Goal: Task Accomplishment & Management: Use online tool/utility

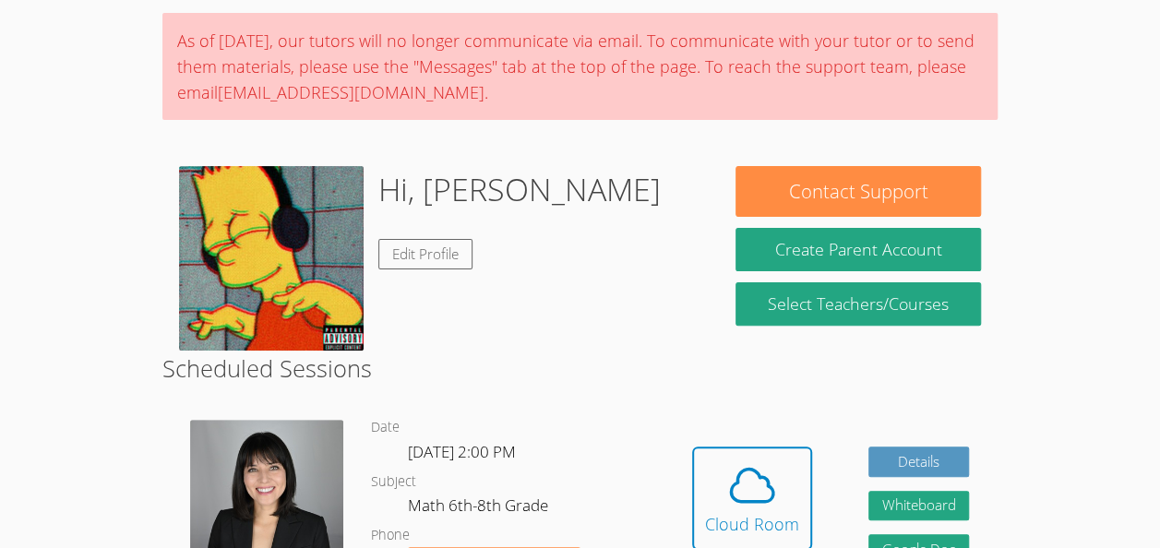
scroll to position [204, 0]
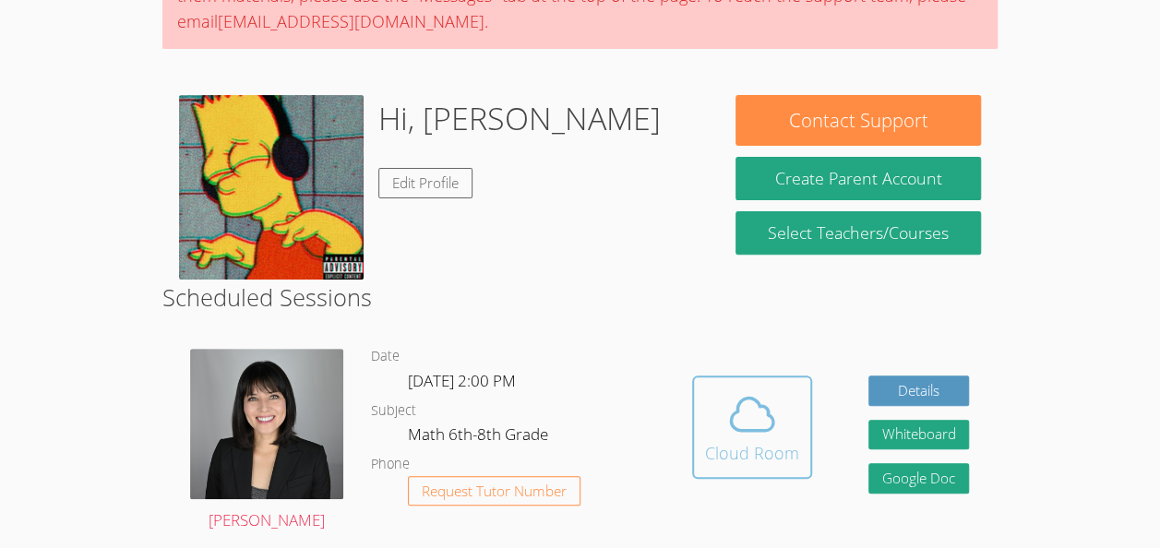
click at [730, 437] on icon at bounding box center [752, 414] width 52 height 52
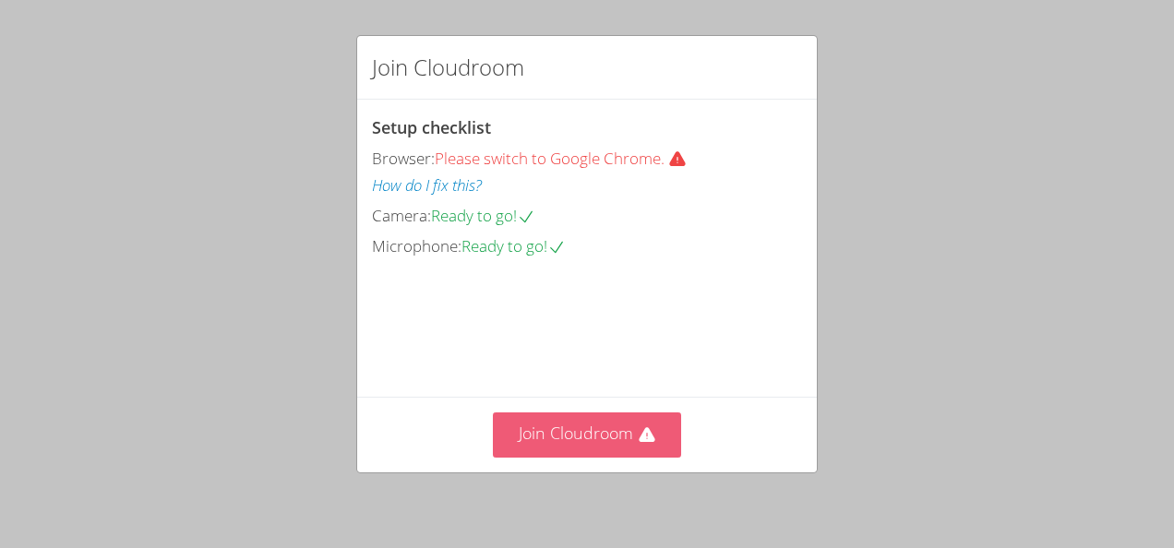
click at [633, 424] on button "Join Cloudroom" at bounding box center [587, 434] width 189 height 45
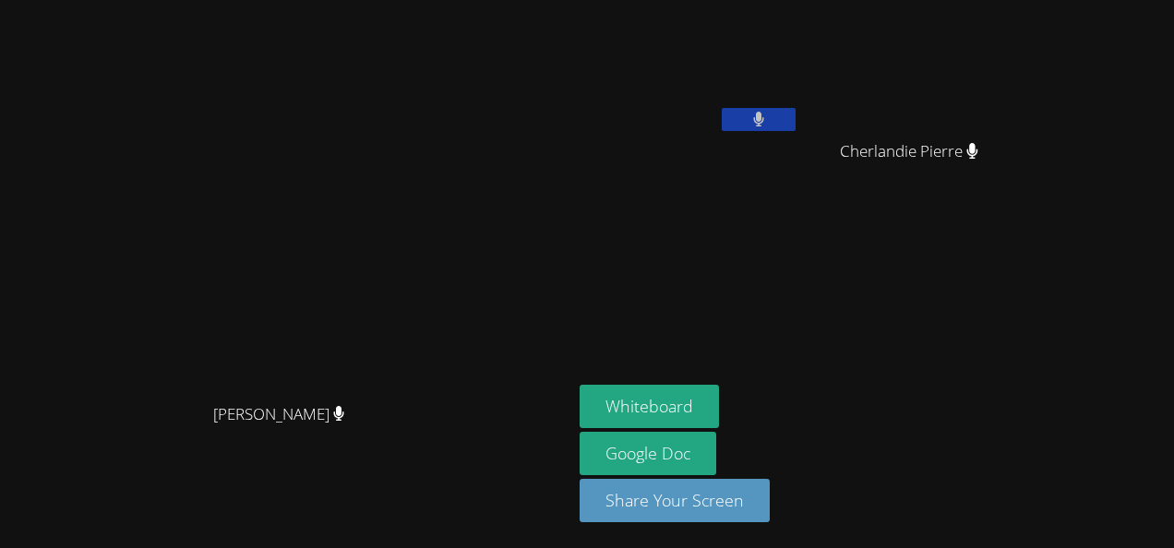
click at [760, 126] on icon at bounding box center [759, 120] width 12 height 16
click at [768, 114] on icon at bounding box center [757, 120] width 19 height 16
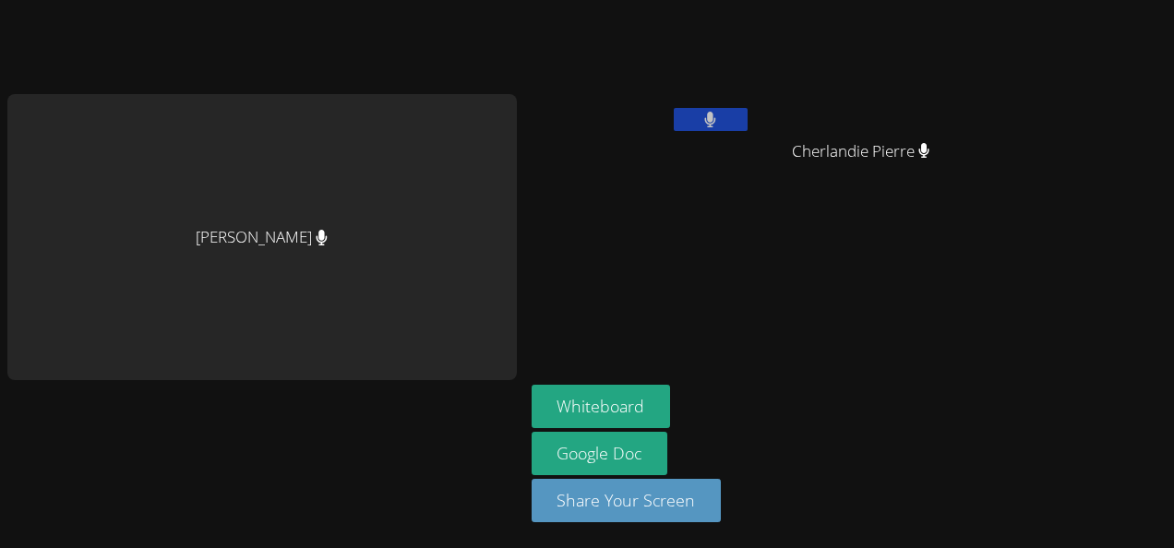
click at [1073, 378] on div "[PERSON_NAME] [PERSON_NAME] Cherlandie [PERSON_NAME] [PERSON_NAME] Google Doc S…" at bounding box center [587, 274] width 1174 height 548
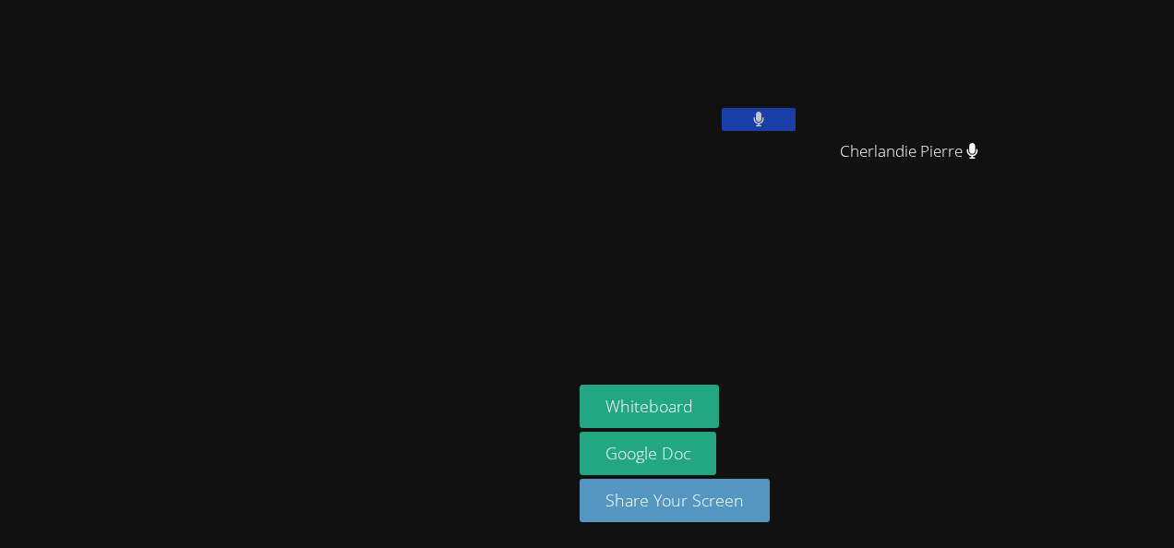
click at [841, 270] on aside "[PERSON_NAME] Cherlandie [PERSON_NAME] [PERSON_NAME] Google Doc Share Your Scre…" at bounding box center [802, 274] width 461 height 548
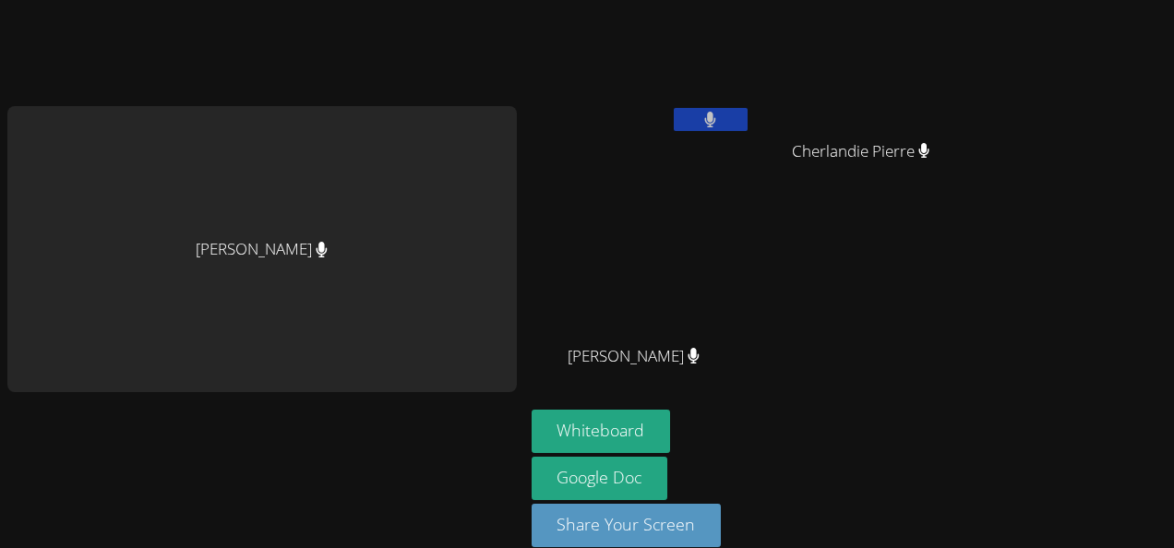
click at [689, 113] on button at bounding box center [711, 119] width 74 height 23
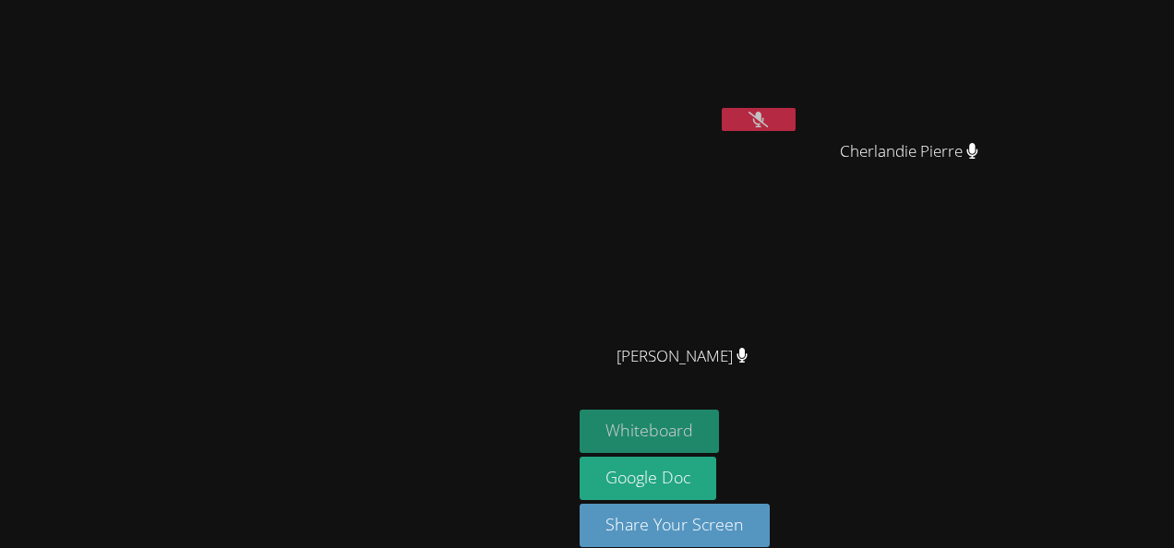
click at [719, 432] on button "Whiteboard" at bounding box center [648, 431] width 139 height 43
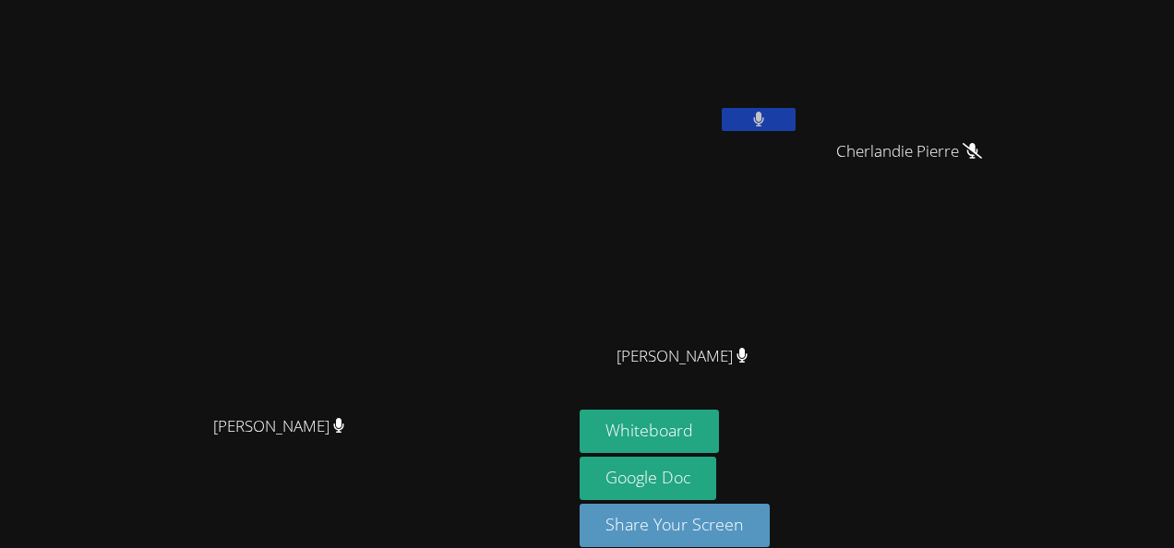
click at [795, 115] on button at bounding box center [759, 119] width 74 height 23
click at [765, 121] on icon at bounding box center [759, 120] width 12 height 16
click at [795, 120] on button at bounding box center [759, 119] width 74 height 23
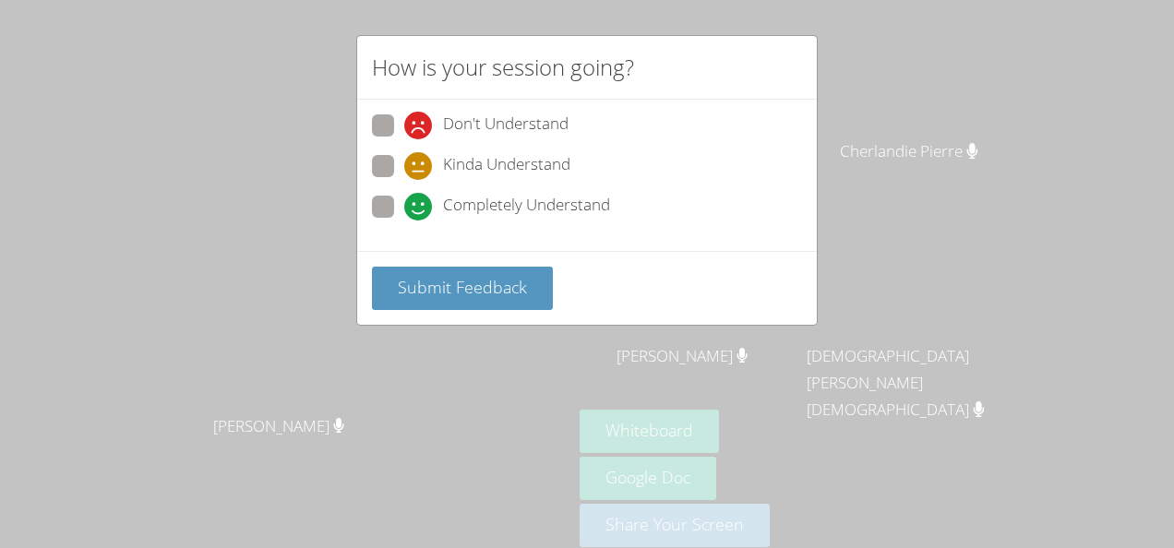
click at [404, 221] on span at bounding box center [404, 221] width 0 height 0
click at [404, 197] on input "Completely Understand" at bounding box center [412, 204] width 16 height 16
radio input "true"
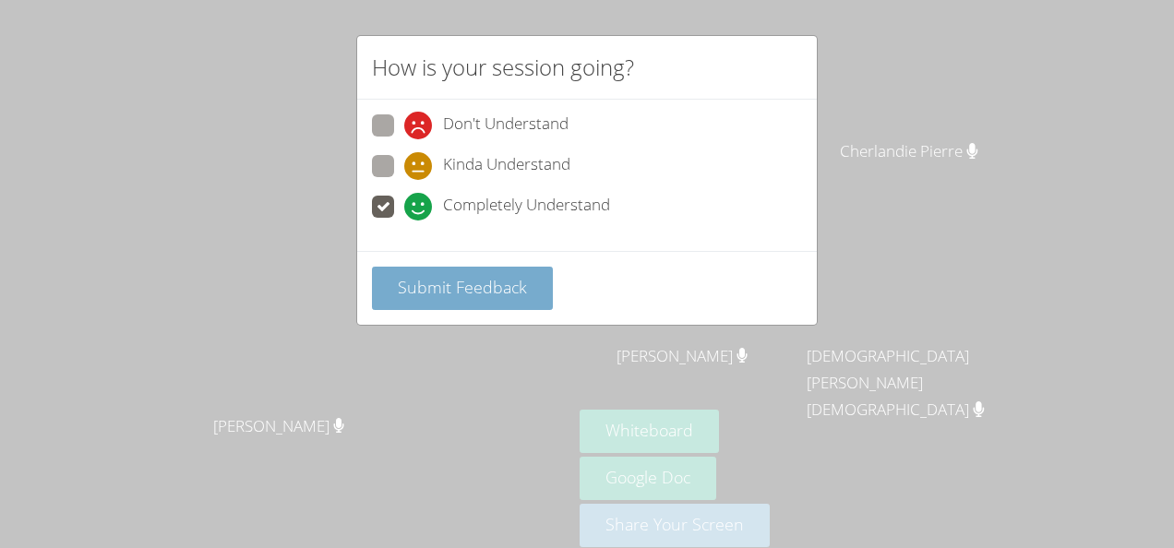
click at [414, 288] on span "Submit Feedback" at bounding box center [462, 287] width 129 height 22
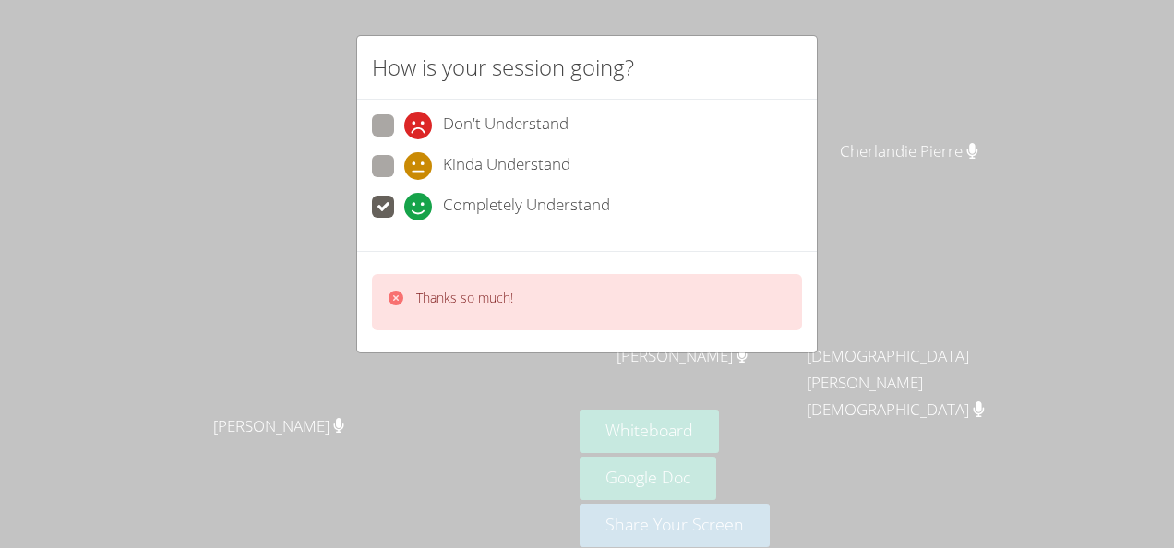
click at [436, 291] on p "Thanks so much!" at bounding box center [464, 298] width 97 height 18
click at [313, 265] on div "How is your session going? Don't Understand Kinda Understand Completely Underst…" at bounding box center [587, 274] width 1174 height 548
